Goal: Find specific page/section

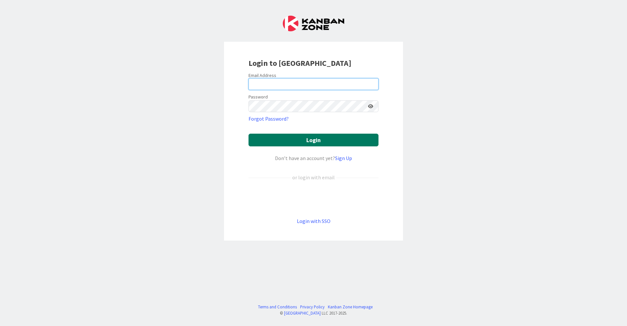
type input "[EMAIL_ADDRESS][DOMAIN_NAME]"
click at [305, 143] on button "Login" at bounding box center [313, 140] width 130 height 13
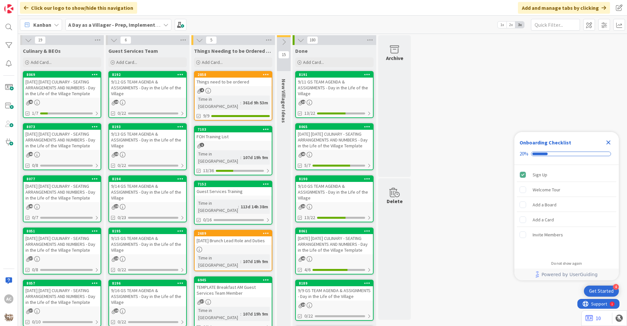
click at [45, 149] on div "[DATE] [DATE] CULINARY - SEATING ARRANGEMENTS AND NUMBERS - Day in the Life of …" at bounding box center [61, 140] width 77 height 20
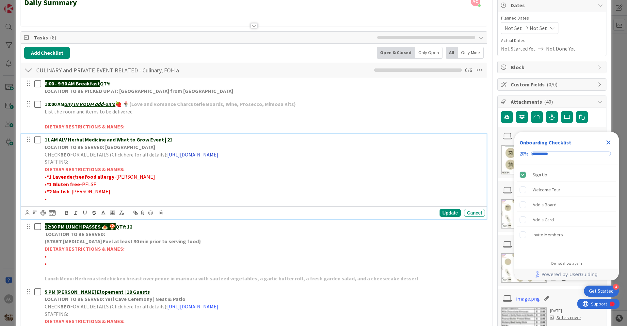
click at [218, 154] on link "[URL][DOMAIN_NAME]" at bounding box center [192, 154] width 51 height 7
click at [232, 170] on link "[URL][DOMAIN_NAME]" at bounding box center [246, 167] width 45 height 8
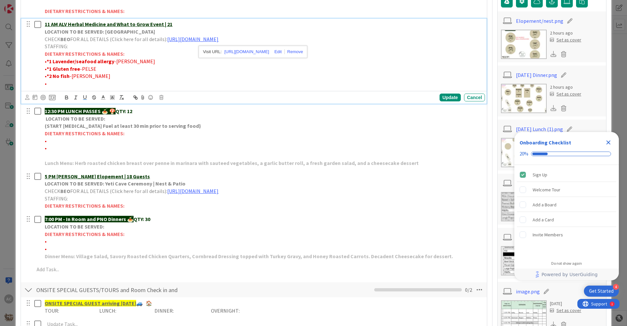
scroll to position [196, 0]
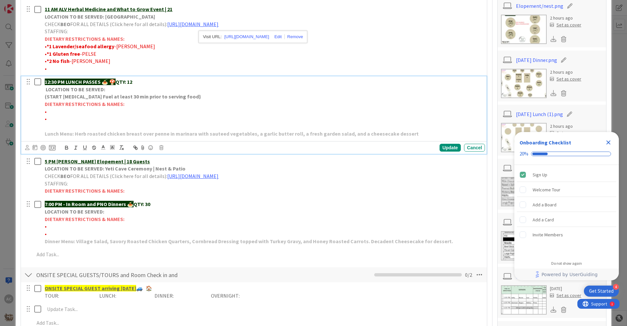
click at [335, 103] on p "DIETARY RESTRICTIONS & NAMES:" at bounding box center [263, 105] width 437 height 8
click at [335, 102] on p "DIETARY RESTRICTIONS & NAMES:" at bounding box center [263, 105] width 437 height 8
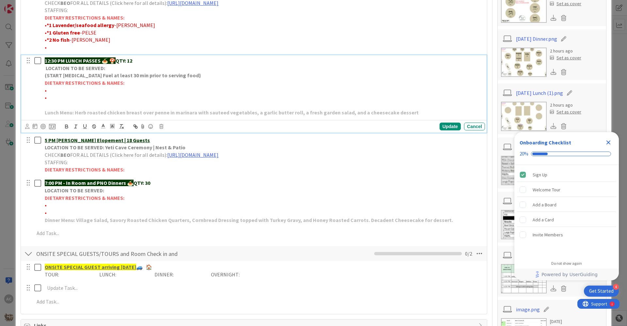
scroll to position [228, 0]
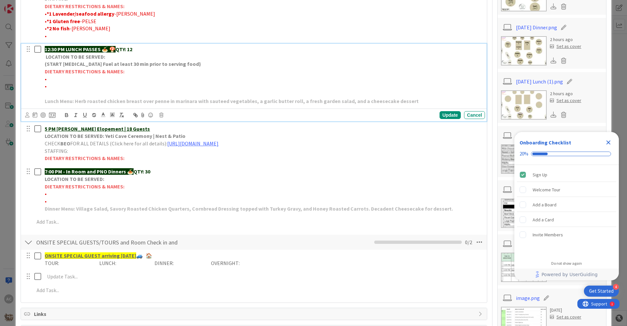
click at [607, 143] on icon "Close Checklist" at bounding box center [608, 143] width 4 height 4
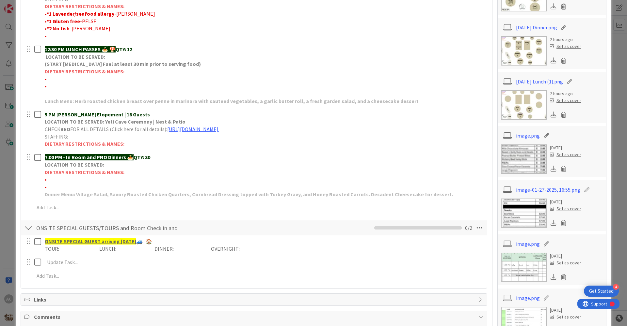
scroll to position [0, 0]
